Goal: Task Accomplishment & Management: Manage account settings

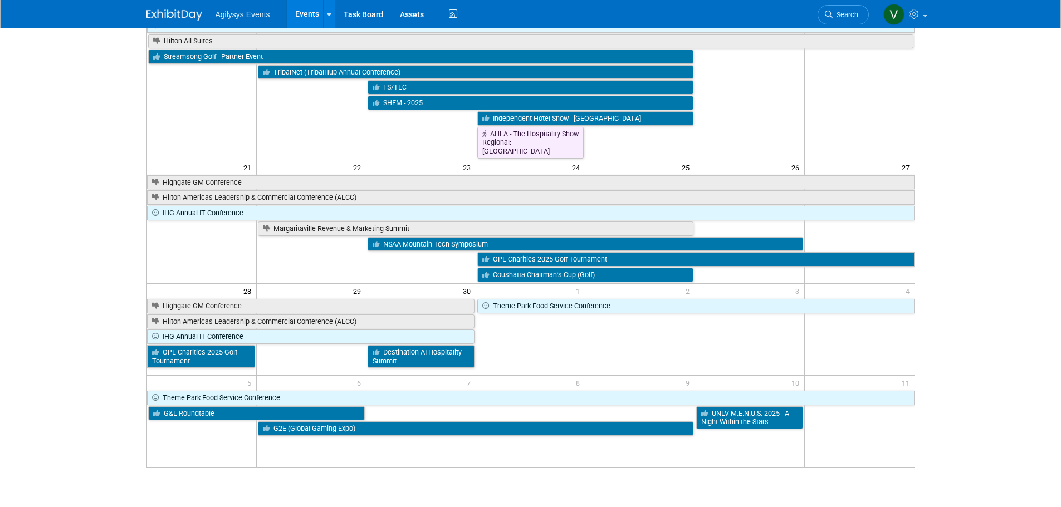
scroll to position [424, 0]
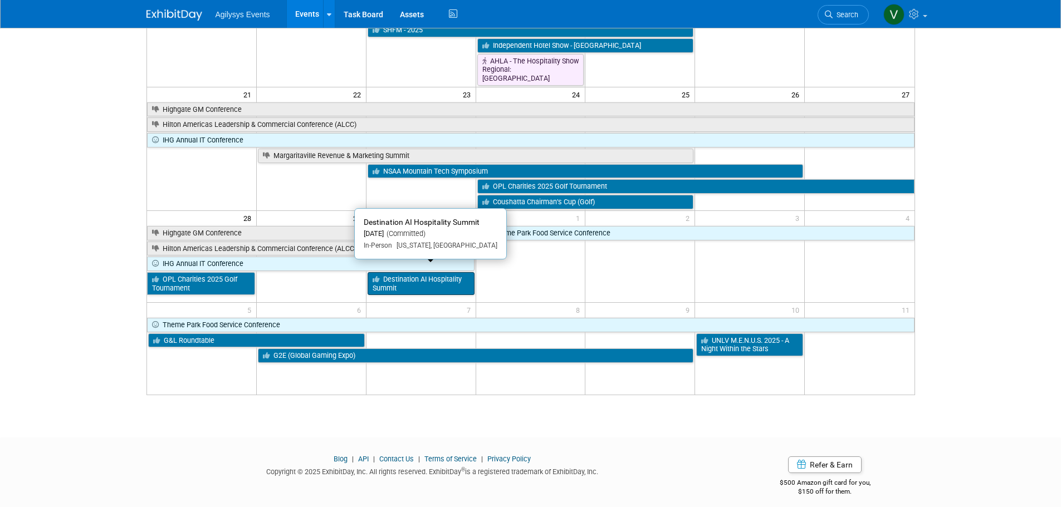
click at [448, 272] on link "Destination AI Hospitality Summit" at bounding box center [421, 283] width 107 height 23
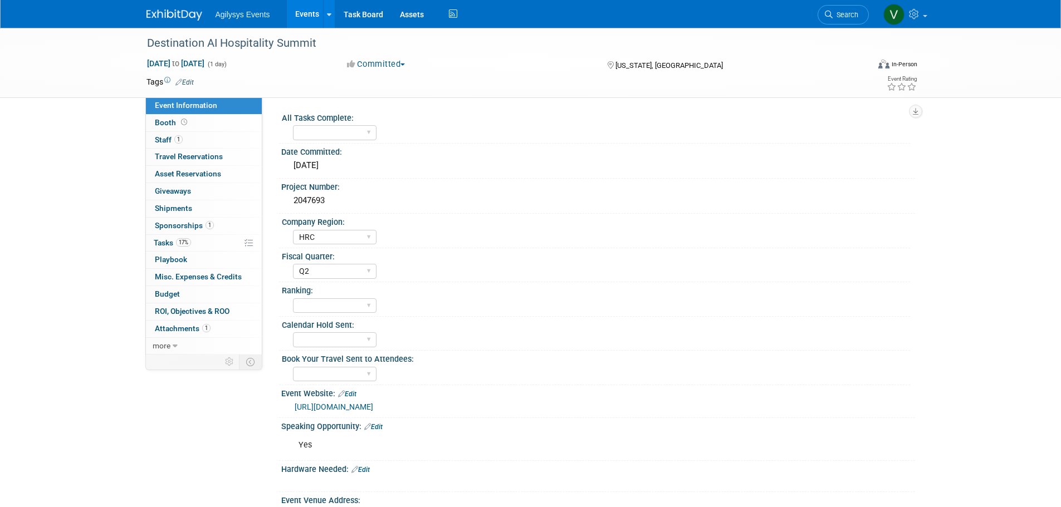
select select "HRC"
select select "Q2"
drag, startPoint x: 325, startPoint y: 198, endPoint x: 294, endPoint y: 194, distance: 31.4
click at [294, 194] on div "2047693" at bounding box center [598, 200] width 617 height 17
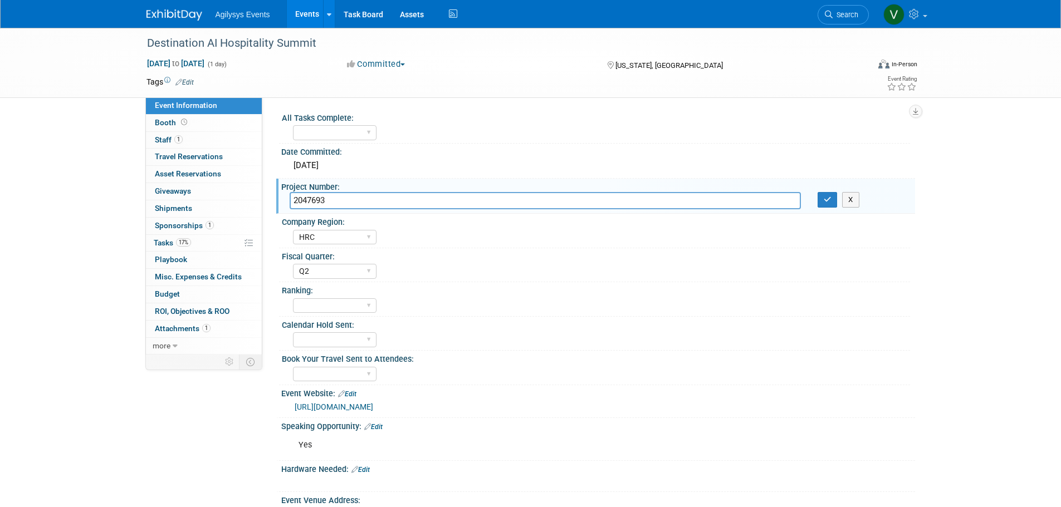
drag, startPoint x: 297, startPoint y: 198, endPoint x: 334, endPoint y: 197, distance: 36.8
click at [334, 197] on input "2047693" at bounding box center [545, 200] width 511 height 17
drag, startPoint x: 337, startPoint y: 201, endPoint x: 294, endPoint y: 201, distance: 42.9
click at [294, 201] on input "2047693" at bounding box center [545, 200] width 511 height 17
click at [69, 163] on div "Destination AI Hospitality Summit Sep 30, 2025 to Sep 30, 2025 (1 day) Sep 30, …" at bounding box center [530, 367] width 1061 height 679
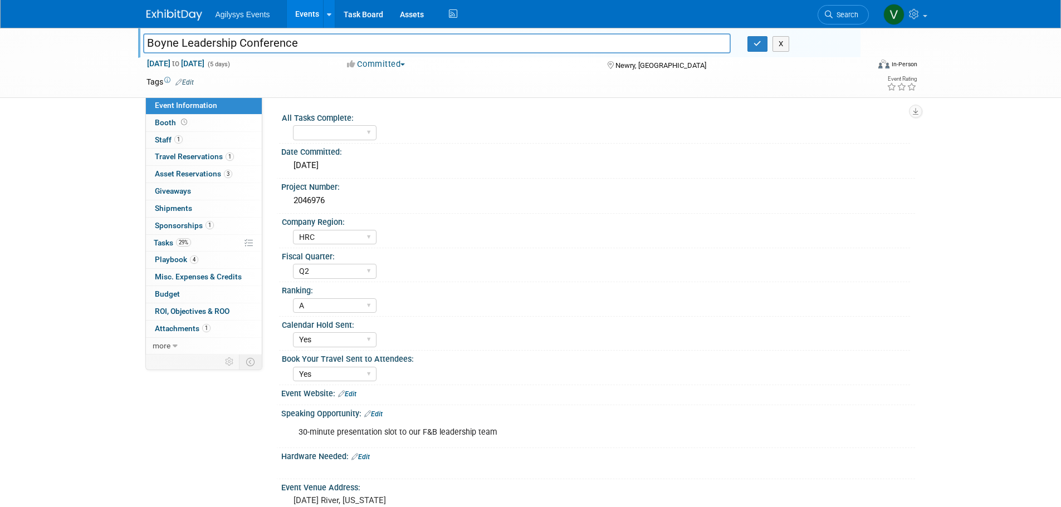
select select "HRC"
select select "Q2"
select select "A"
select select "Yes"
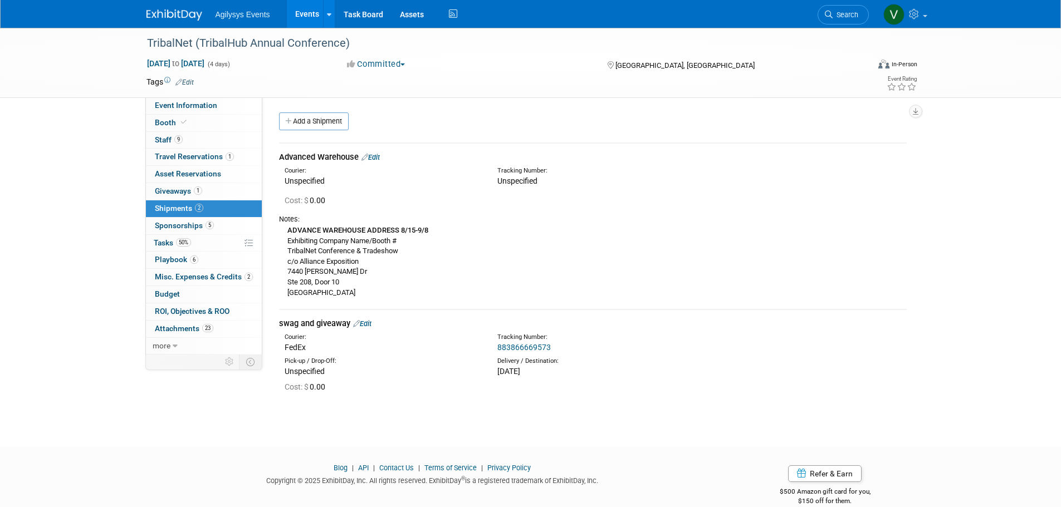
click at [178, 18] on img at bounding box center [174, 14] width 56 height 11
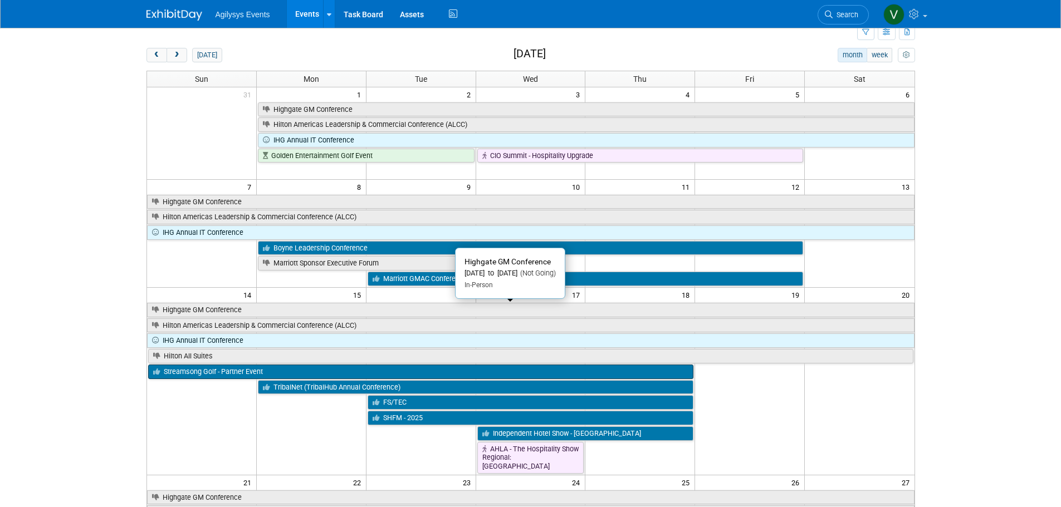
scroll to position [56, 0]
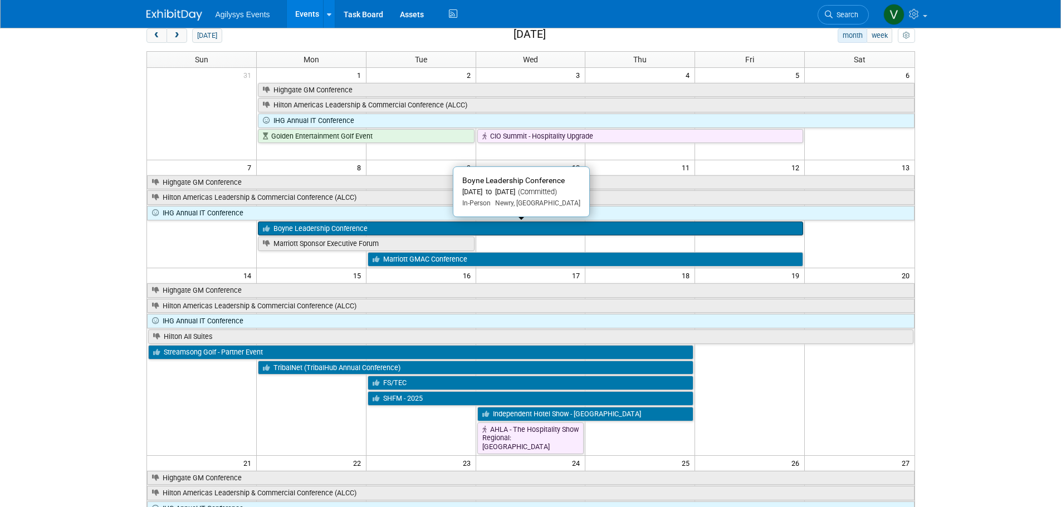
click at [338, 227] on link "Boyne Leadership Conference" at bounding box center [530, 229] width 545 height 14
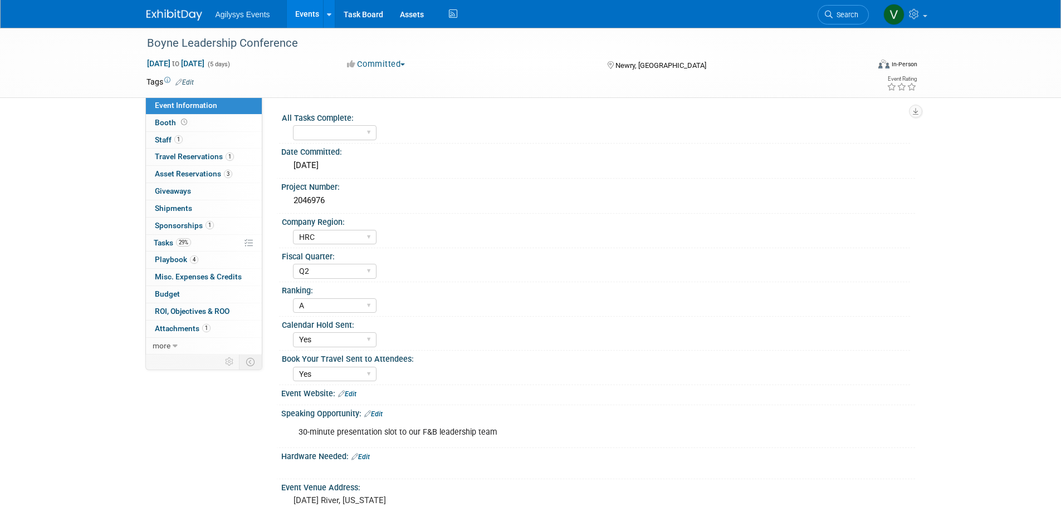
select select "HRC"
select select "Q2"
select select "A"
select select "Yes"
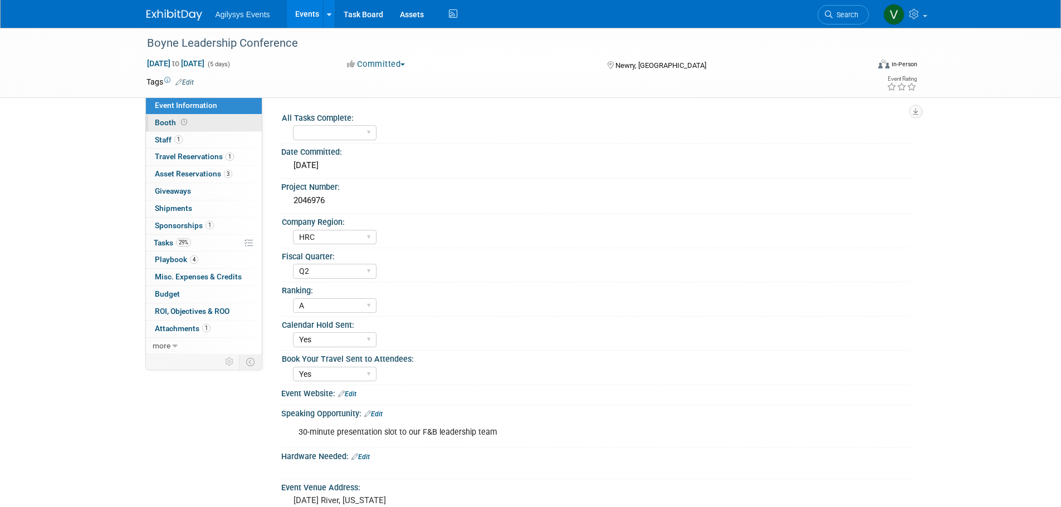
click at [181, 125] on icon at bounding box center [184, 122] width 6 height 6
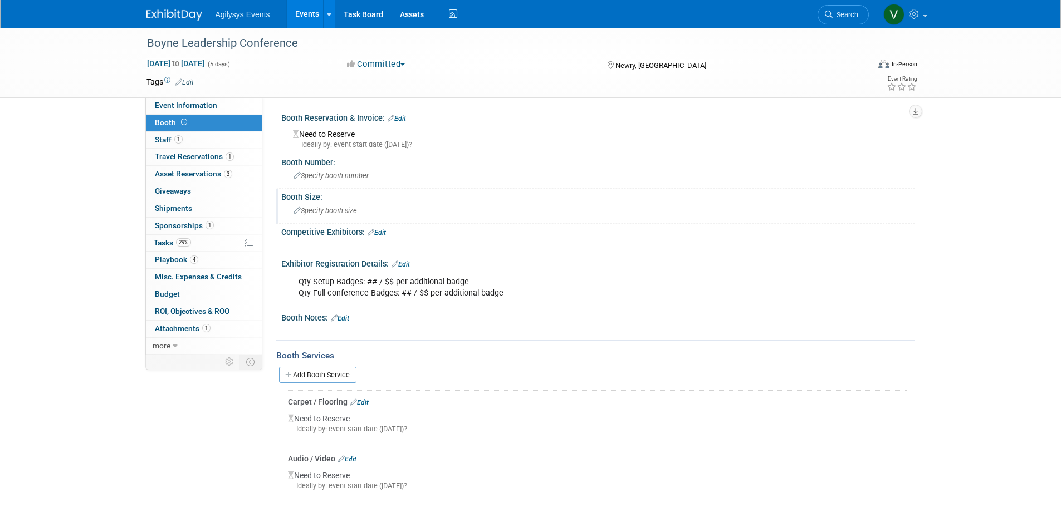
click at [331, 209] on span "Specify booth size" at bounding box center [325, 211] width 63 height 8
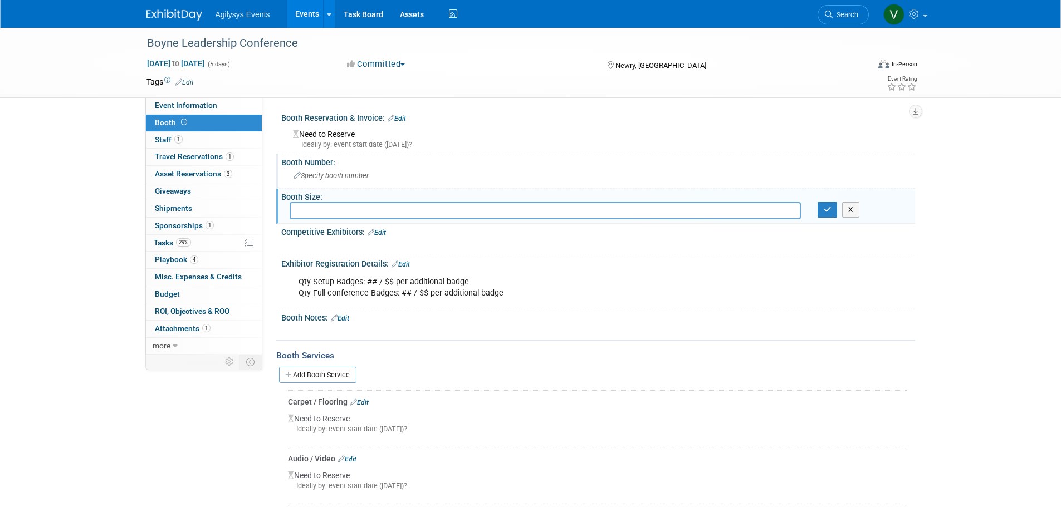
click at [334, 177] on span "Specify booth number" at bounding box center [331, 176] width 75 height 8
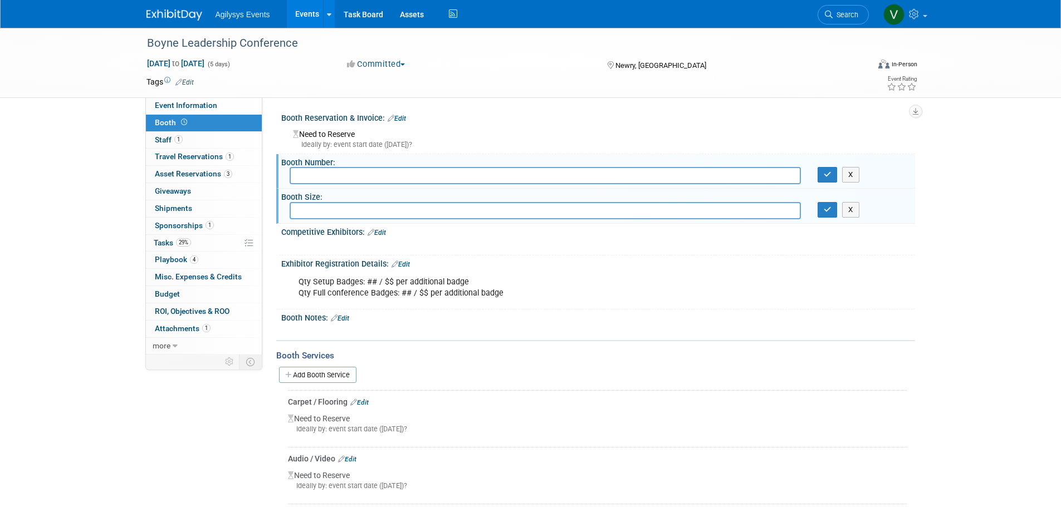
click at [342, 321] on link "Edit" at bounding box center [340, 319] width 18 height 8
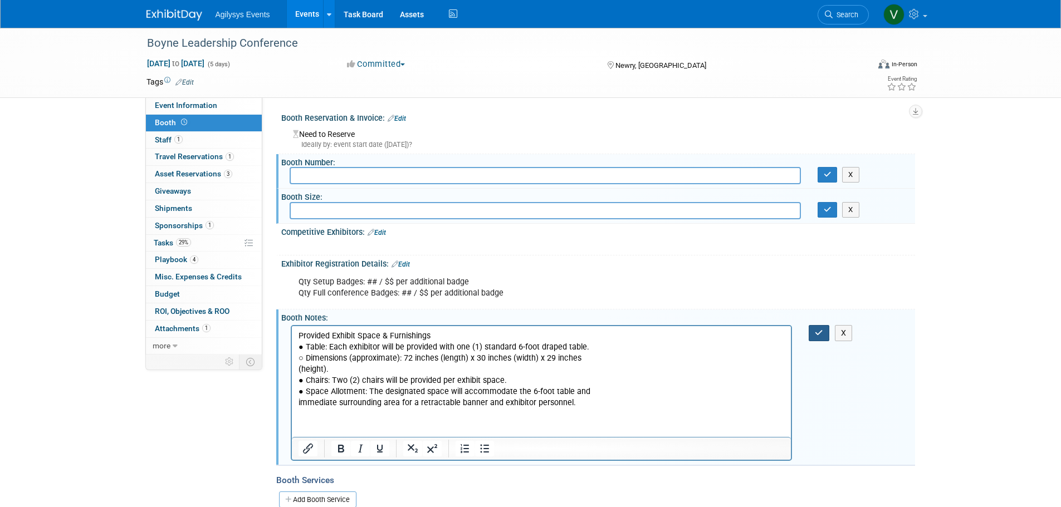
click at [822, 333] on icon "button" at bounding box center [819, 333] width 8 height 8
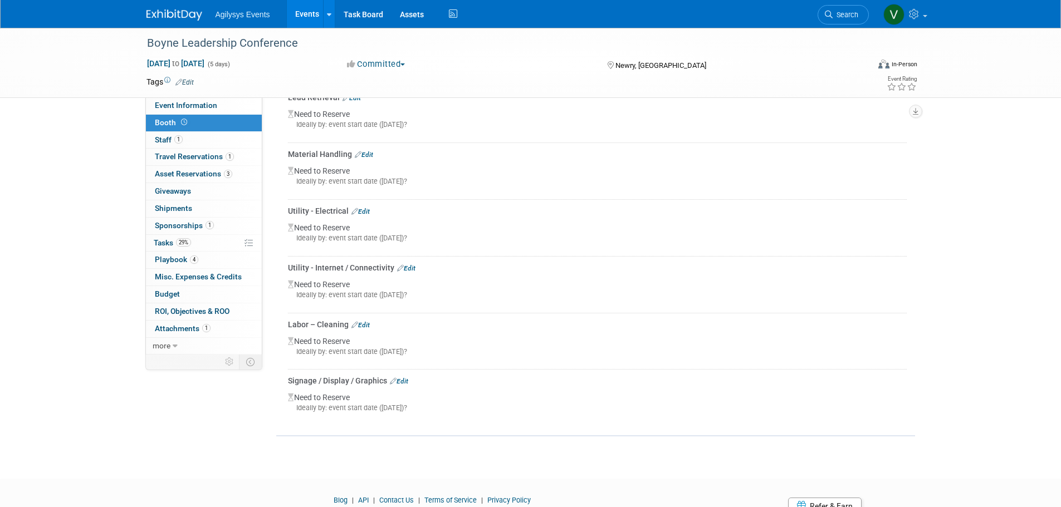
scroll to position [613, 0]
click at [163, 242] on span "Tasks 29%" at bounding box center [172, 242] width 37 height 9
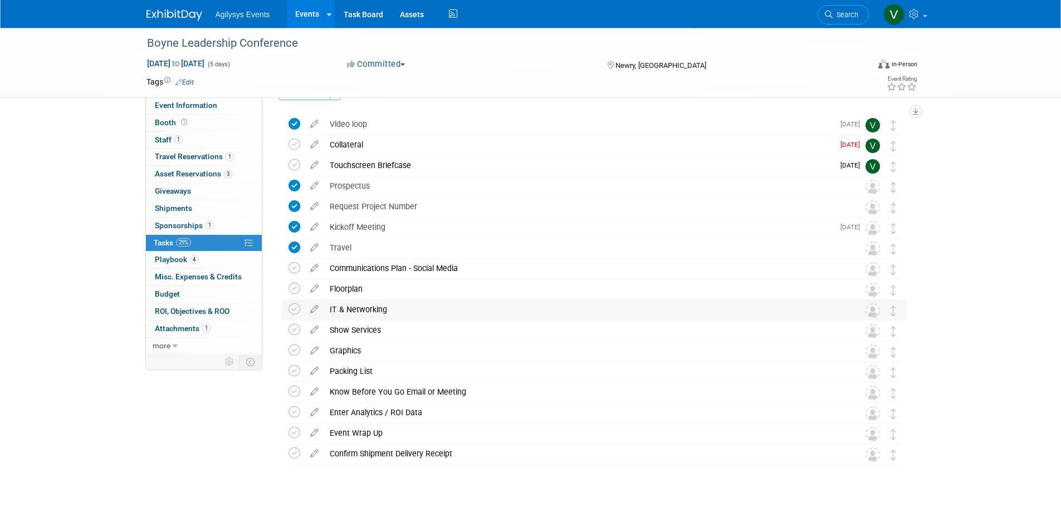
scroll to position [56, 0]
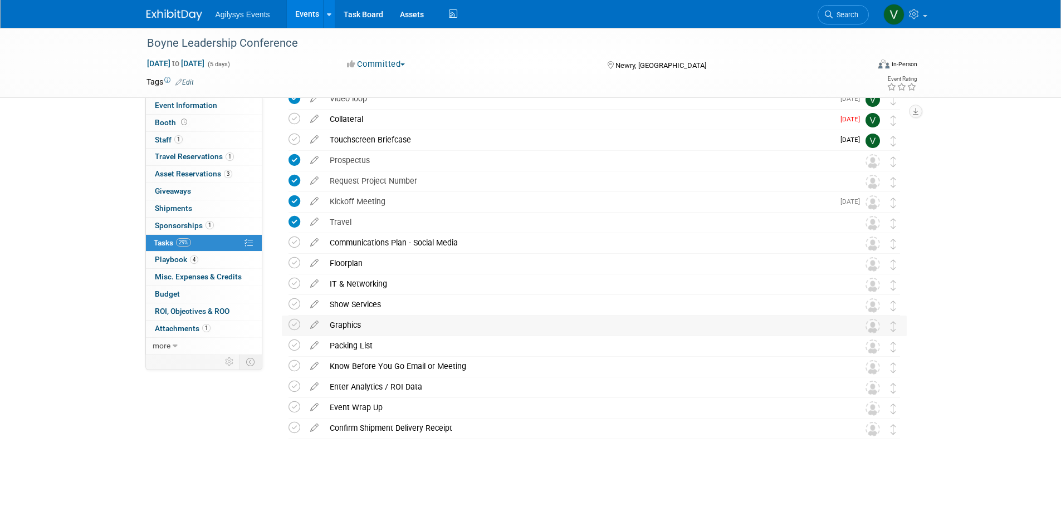
click at [353, 324] on div "Graphics" at bounding box center [583, 325] width 519 height 19
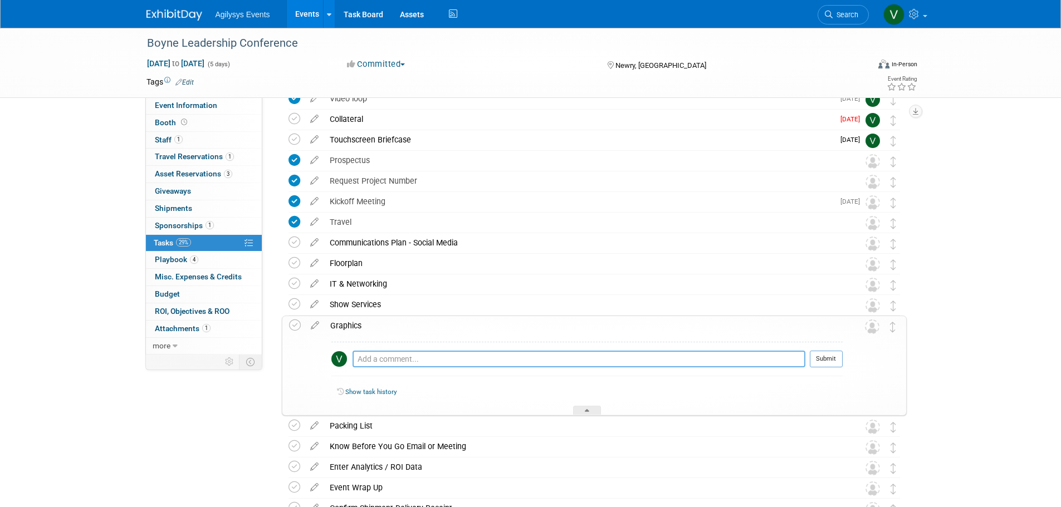
click at [367, 356] on textarea at bounding box center [579, 359] width 453 height 17
paste textarea "Retractable Banners (Freestanding, Behind Table): ○ Quantity: One or more banne…"
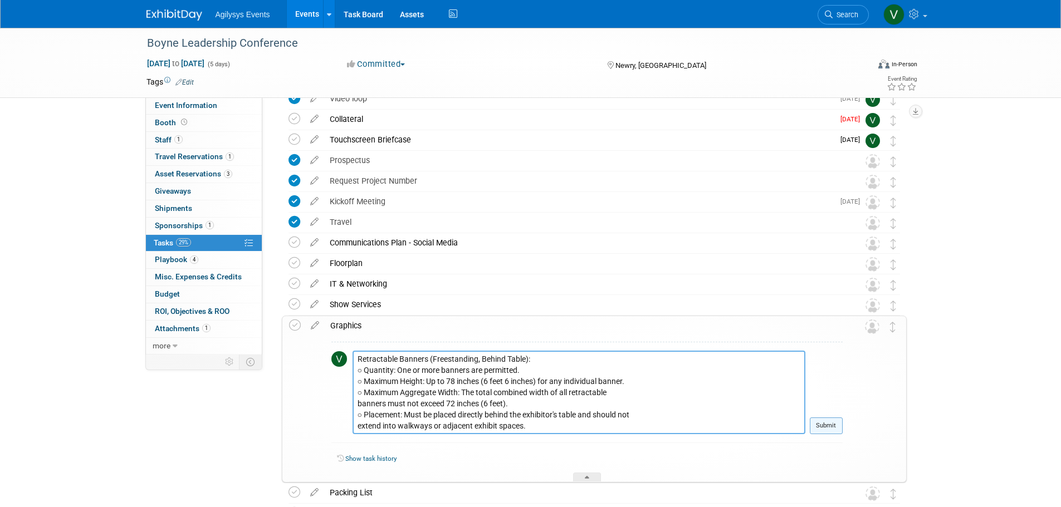
type textarea "Retractable Banners (Freestanding, Behind Table): ○ Quantity: One or more banne…"
click at [830, 427] on button "Submit" at bounding box center [826, 426] width 33 height 17
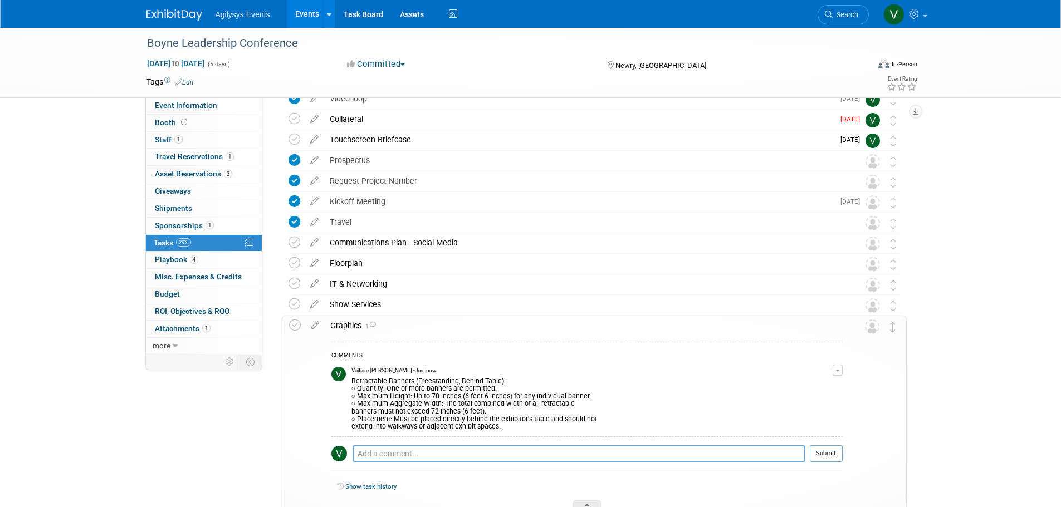
click at [515, 399] on div "Retractable Banners (Freestanding, Behind Table): ○ Quantity: One or more banne…" at bounding box center [591, 403] width 481 height 56
click at [512, 413] on div "Retractable Banners (Freestanding, Behind Table): ○ Quantity: One or more banne…" at bounding box center [591, 403] width 481 height 56
